Goal: Information Seeking & Learning: Learn about a topic

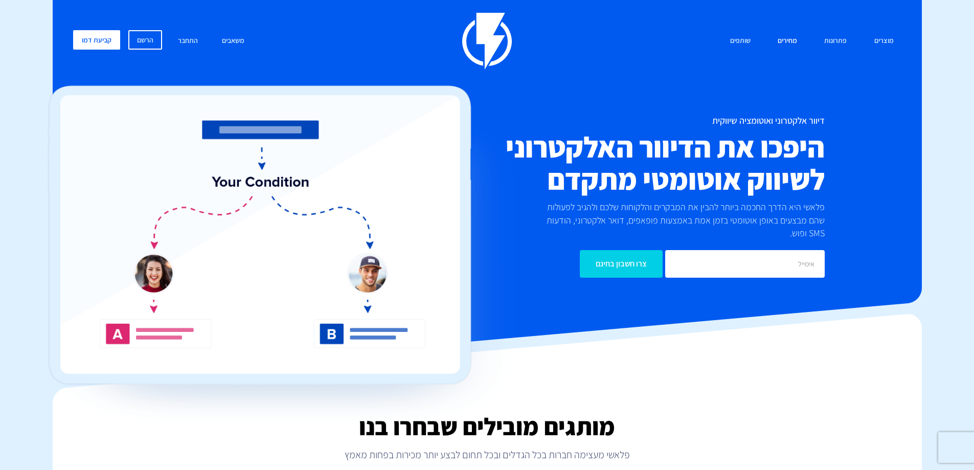
click at [802, 39] on link "מחירים" at bounding box center [787, 41] width 35 height 22
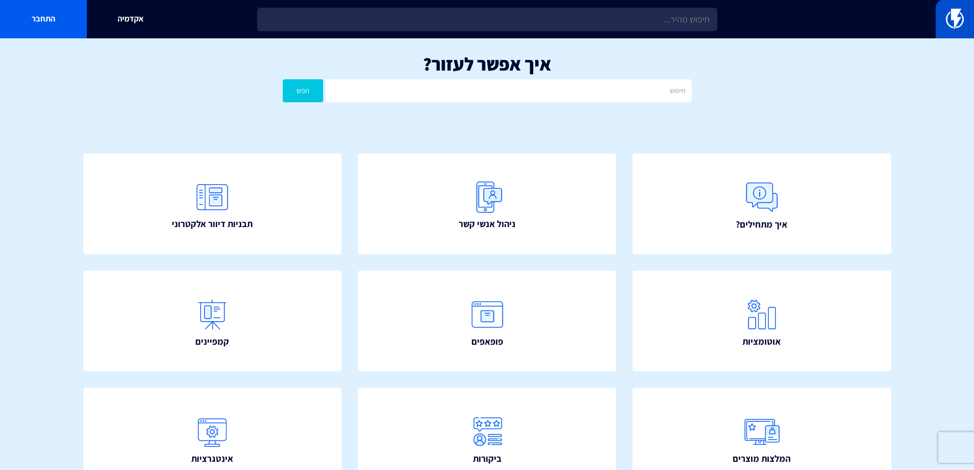
click at [950, 19] on img at bounding box center [955, 19] width 18 height 20
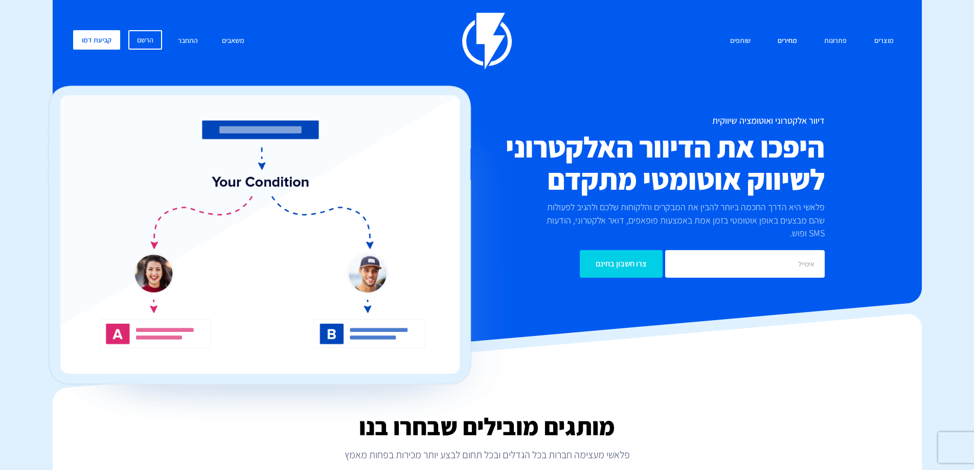
click at [796, 45] on link "מחירים" at bounding box center [787, 41] width 35 height 22
